Goal: Task Accomplishment & Management: Complete application form

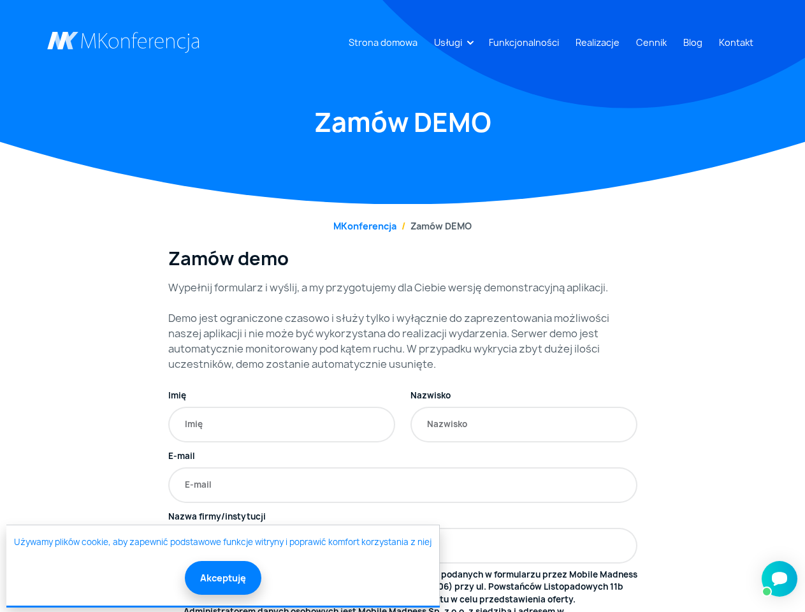
click at [451, 42] on link "Usługi" at bounding box center [448, 43] width 38 height 24
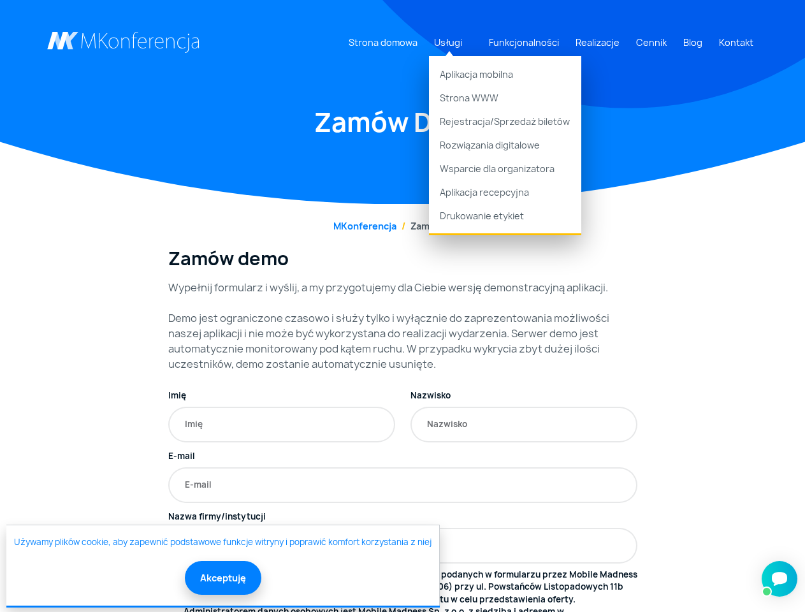
click at [222, 578] on button "Akceptuję" at bounding box center [223, 578] width 77 height 34
